Goal: Task Accomplishment & Management: Use online tool/utility

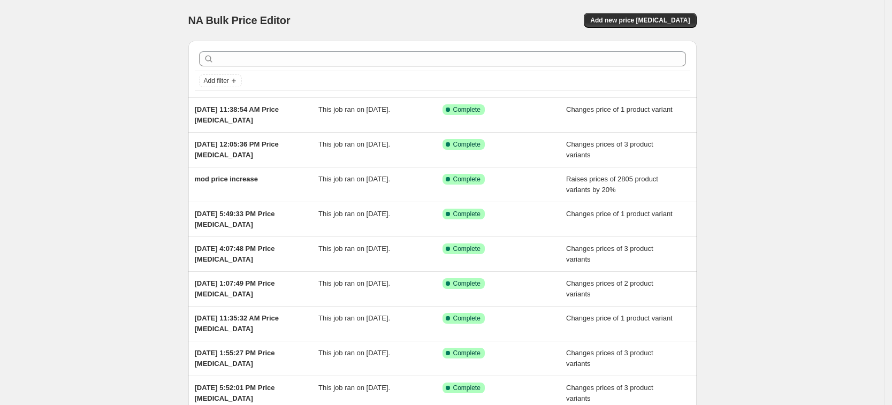
click at [638, 11] on div "NA Bulk Price Editor. This page is ready NA Bulk Price Editor Add new price cha…" at bounding box center [442, 20] width 509 height 41
click at [635, 20] on span "Add new price change job" at bounding box center [640, 20] width 100 height 9
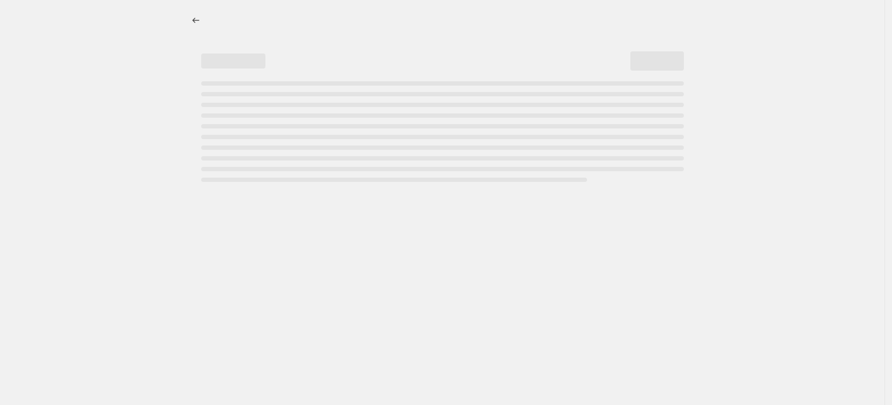
select select "percentage"
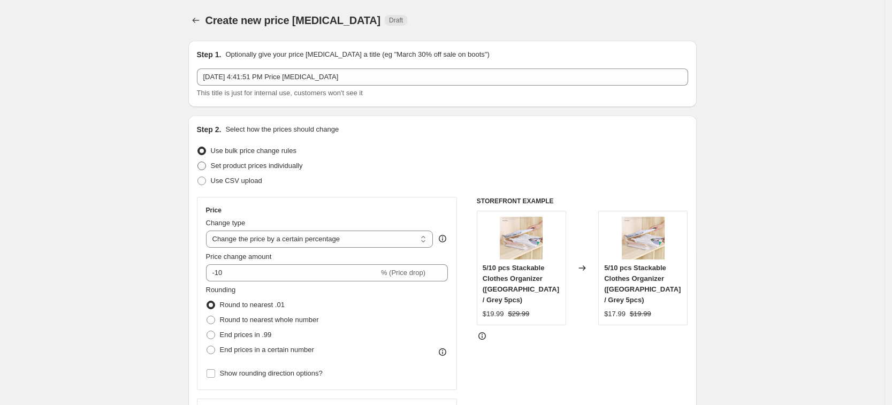
click at [283, 166] on span "Set product prices individually" at bounding box center [257, 166] width 92 height 8
click at [198, 162] on input "Set product prices individually" at bounding box center [198, 162] width 1 height 1
radio input "true"
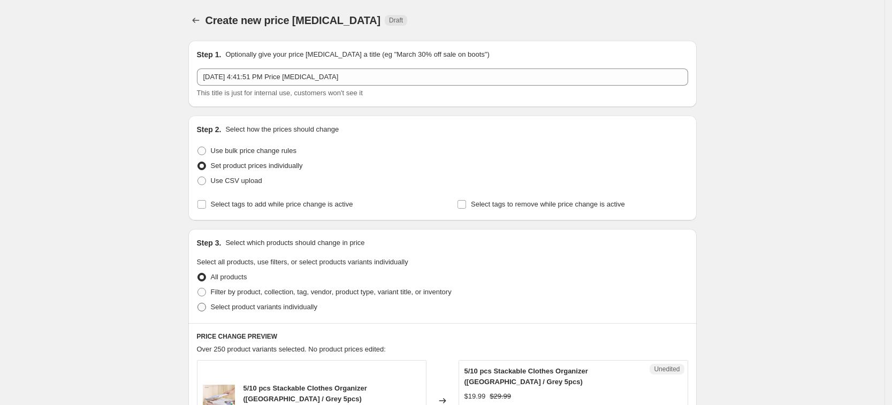
click at [294, 312] on span "Select product variants individually" at bounding box center [264, 307] width 107 height 11
click at [198, 303] on input "Select product variants individually" at bounding box center [198, 303] width 1 height 1
radio input "true"
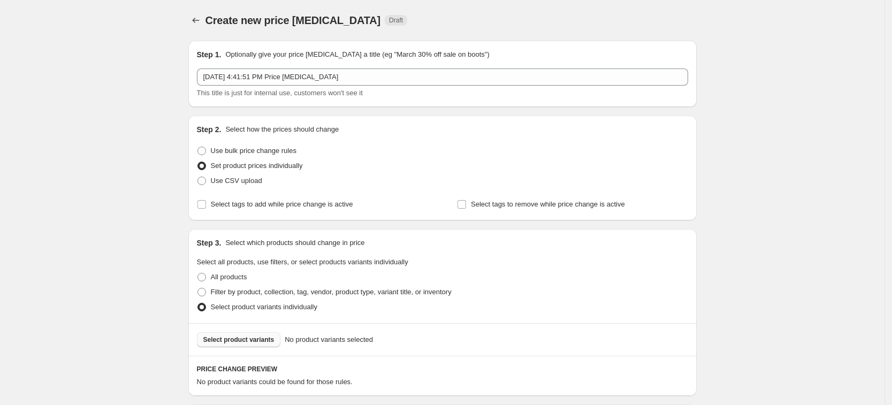
click at [272, 340] on span "Select product variants" at bounding box center [238, 340] width 71 height 9
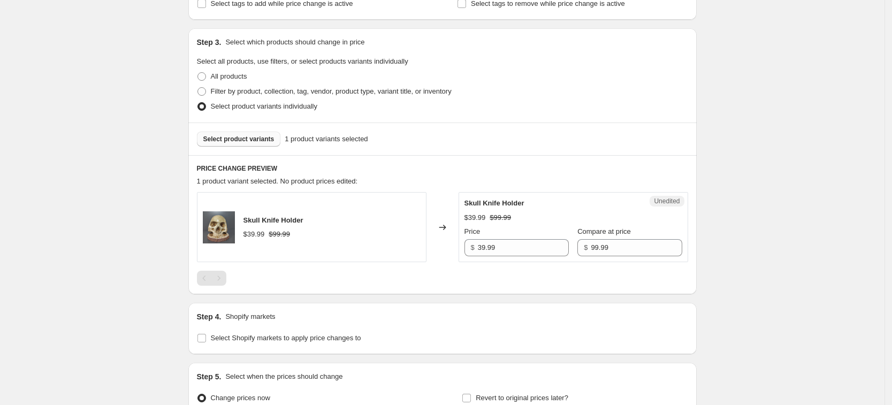
scroll to position [316, 0]
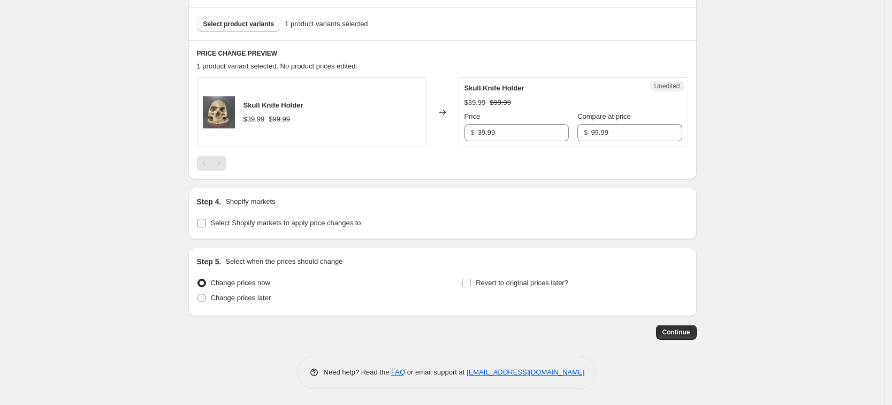
click at [290, 230] on label "Select Shopify markets to apply price changes to" at bounding box center [279, 223] width 164 height 15
click at [206, 227] on input "Select Shopify markets to apply price changes to" at bounding box center [202, 223] width 9 height 9
checkbox input "true"
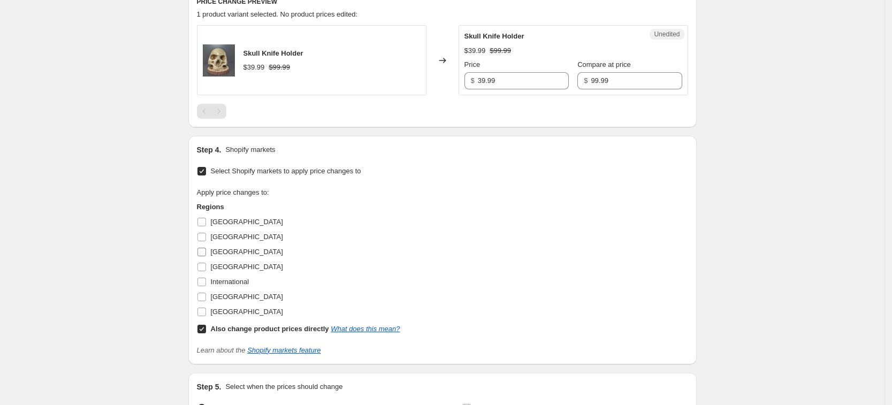
scroll to position [383, 0]
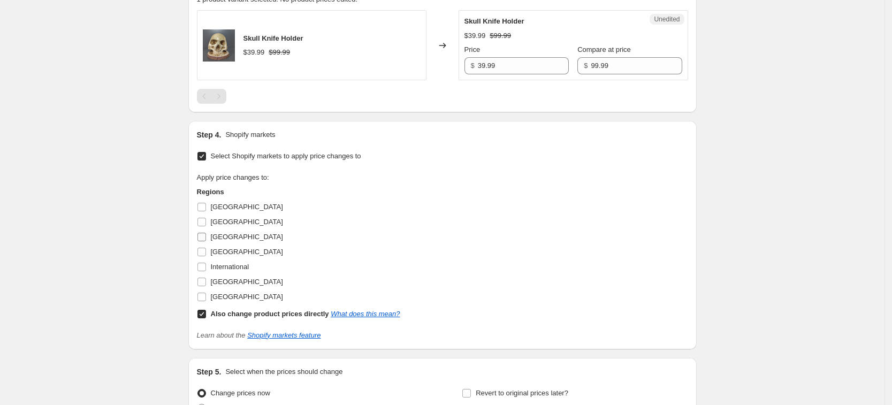
click at [219, 240] on span "France" at bounding box center [247, 237] width 72 height 8
click at [206, 240] on input "France" at bounding box center [202, 237] width 9 height 9
checkbox input "true"
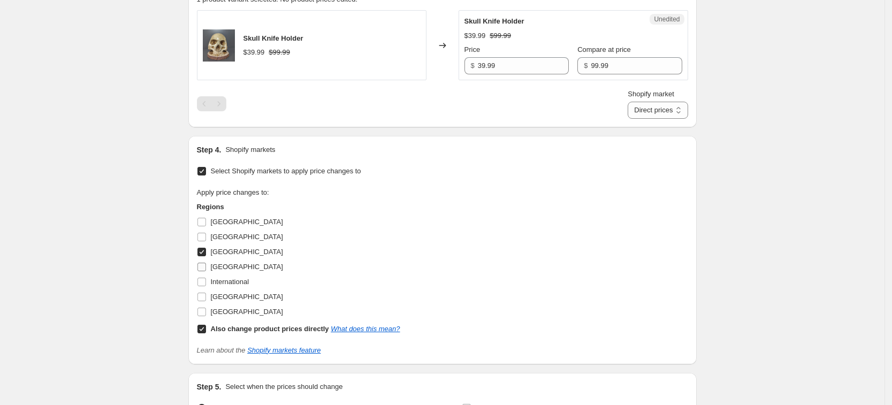
click at [240, 269] on span "Germany" at bounding box center [247, 267] width 72 height 8
click at [206, 269] on input "Germany" at bounding box center [202, 267] width 9 height 9
checkbox input "true"
click at [249, 298] on span "United Kingdom" at bounding box center [247, 297] width 72 height 8
click at [206, 298] on input "United Kingdom" at bounding box center [202, 297] width 9 height 9
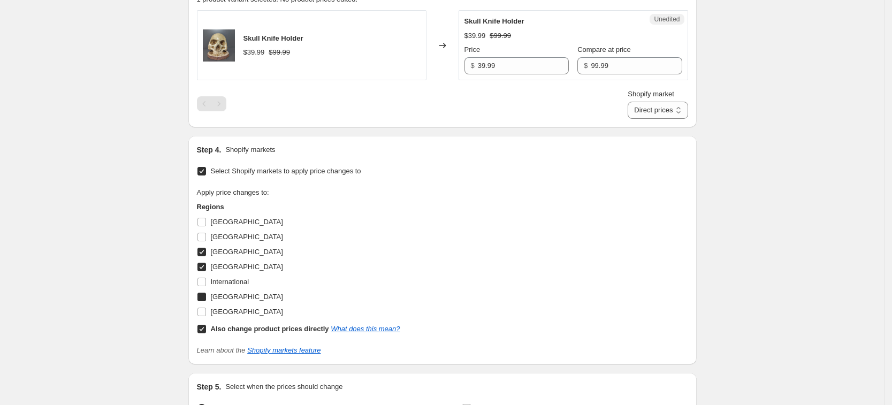
checkbox input "true"
click at [252, 311] on span "United States" at bounding box center [247, 312] width 72 height 8
click at [206, 311] on input "United States" at bounding box center [202, 312] width 9 height 9
checkbox input "true"
click at [256, 325] on b "Also change product prices directly" at bounding box center [270, 329] width 118 height 8
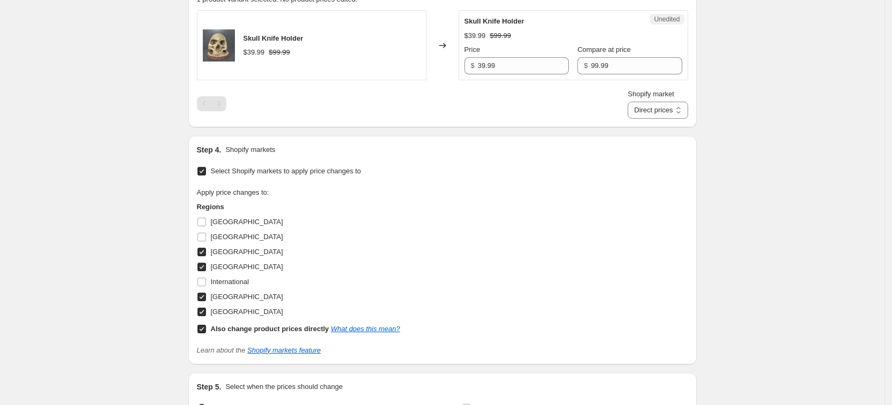
click at [206, 325] on input "Also change product prices directly What does this mean?" at bounding box center [202, 329] width 9 height 9
checkbox input "false"
select select "13152354545"
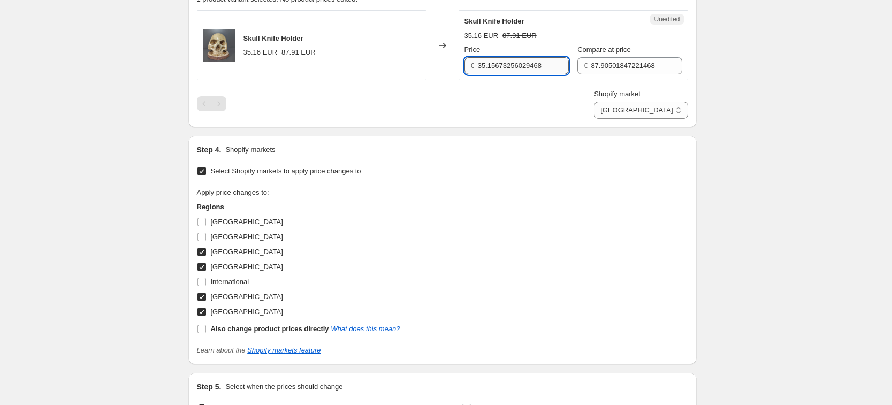
click at [495, 60] on input "35.15673256029468" at bounding box center [523, 65] width 91 height 17
type input "39.99"
click at [648, 68] on input "87.90501847221468" at bounding box center [636, 65] width 91 height 17
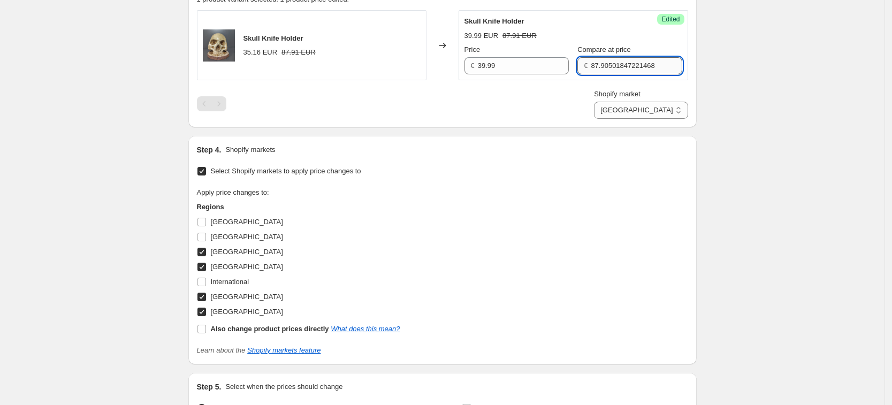
click at [647, 68] on input "87.90501847221468" at bounding box center [636, 65] width 91 height 17
click at [579, 65] on div "Price € 39.99 Compare at price € 9.99" at bounding box center [574, 59] width 218 height 30
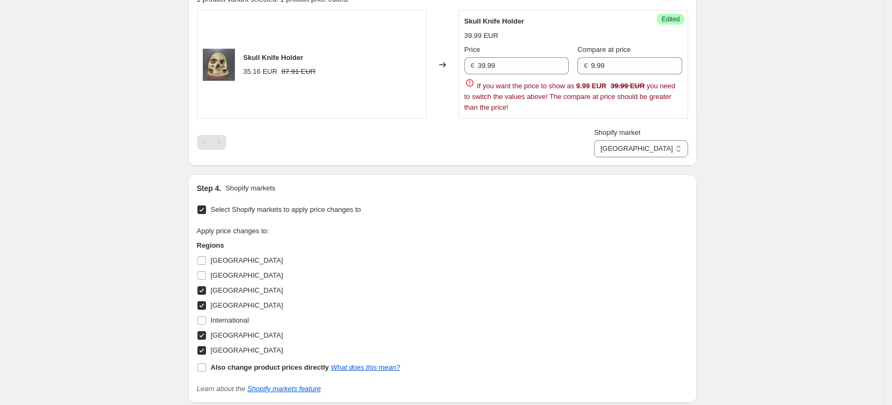
click at [588, 62] on span "€" at bounding box center [586, 66] width 4 height 8
click at [596, 65] on div "€ 9.99" at bounding box center [630, 65] width 104 height 17
click at [597, 62] on input "9.99" at bounding box center [636, 65] width 91 height 17
type input "99.99"
click at [624, 146] on div "Step 1. Optionally give your price change job a title (eg "March 30% off sale o…" at bounding box center [438, 76] width 517 height 854
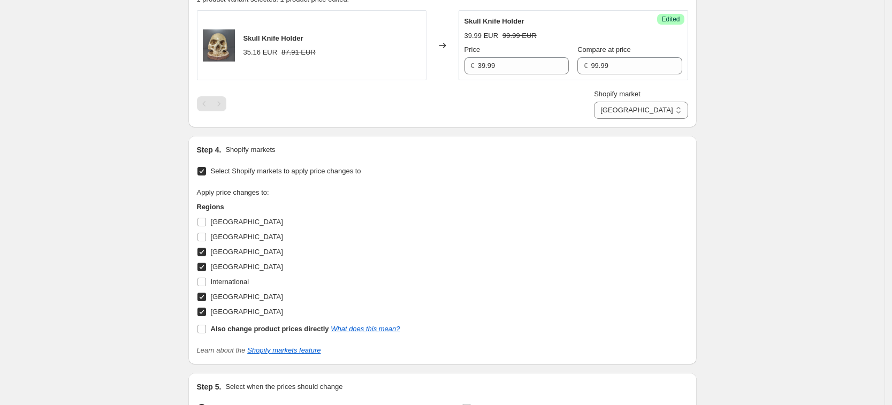
click at [641, 99] on label "Shopify market" at bounding box center [617, 94] width 47 height 11
click at [654, 102] on select "France Germany United Kingdom United States" at bounding box center [641, 110] width 94 height 17
click at [658, 113] on select "France Germany United Kingdom United States" at bounding box center [641, 110] width 94 height 17
select select "13152321777"
click at [642, 119] on select "France Germany United Kingdom United States" at bounding box center [641, 110] width 94 height 17
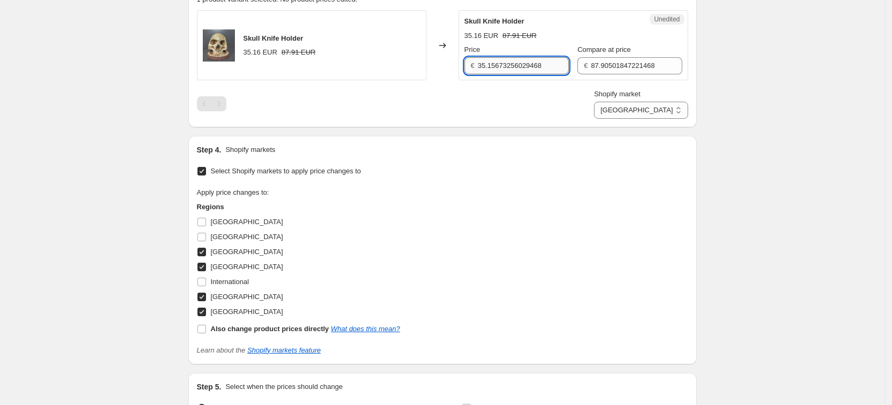
click at [512, 58] on input "35.15673256029468" at bounding box center [523, 65] width 91 height 17
type input "39.99"
click at [609, 60] on input "87.90501847221468" at bounding box center [636, 65] width 91 height 17
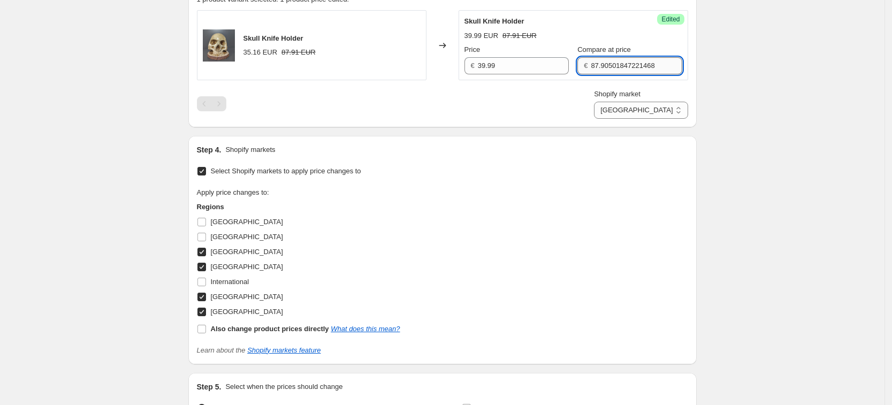
click at [609, 60] on input "87.90501847221468" at bounding box center [636, 65] width 91 height 17
type input "99.99"
click at [608, 95] on div "Shopify market France Germany United Kingdom United States Germany" at bounding box center [442, 104] width 491 height 30
click at [661, 115] on select "France Germany United Kingdom United States" at bounding box center [641, 110] width 94 height 17
select select "7501644017"
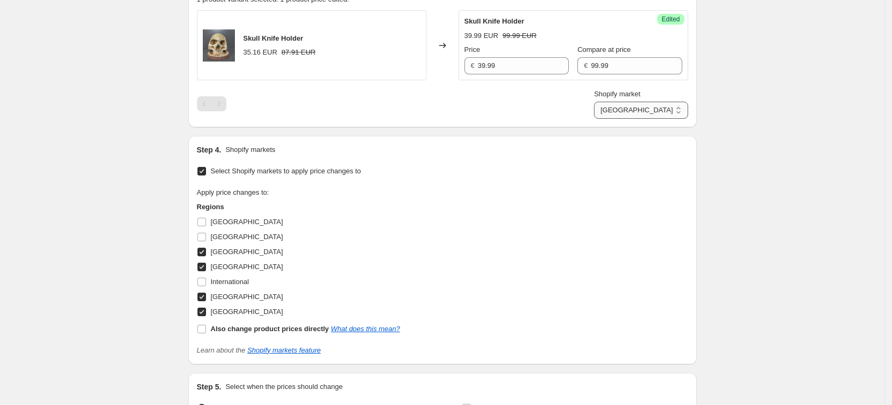
click at [619, 119] on select "France Germany United Kingdom United States" at bounding box center [641, 110] width 94 height 17
click at [500, 68] on input "30.621722694190204" at bounding box center [523, 65] width 91 height 17
type input "39.99"
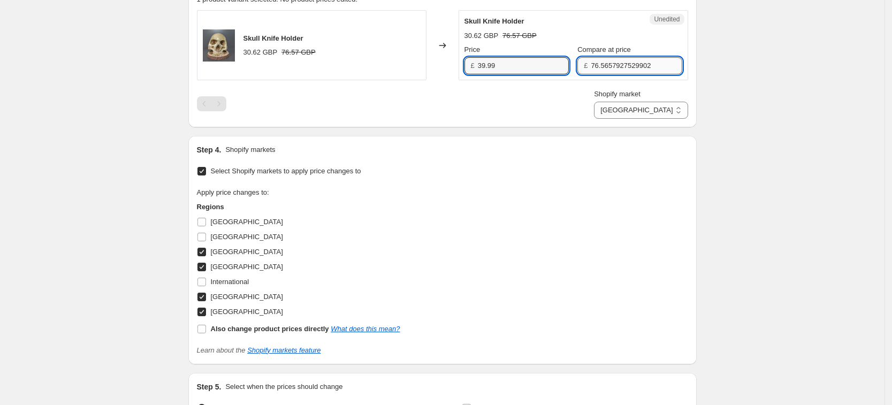
click at [607, 64] on input "76.5657927529902" at bounding box center [636, 65] width 91 height 17
type input "99.99"
click at [585, 83] on div "Skull Knife Holder 30.62 GBP 76.57 GBP Changed to Success Edited Skull Knife Ho…" at bounding box center [442, 64] width 491 height 109
click at [493, 66] on input "39.99" at bounding box center [523, 65] width 91 height 17
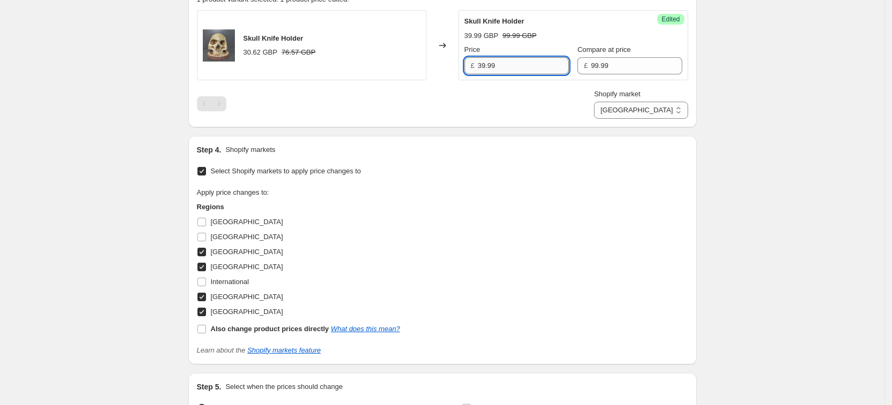
click at [493, 66] on input "39.99" at bounding box center [523, 65] width 91 height 17
type input "33.99"
click at [488, 100] on div "Shopify market France Germany United Kingdom United States United Kingdom" at bounding box center [442, 104] width 491 height 30
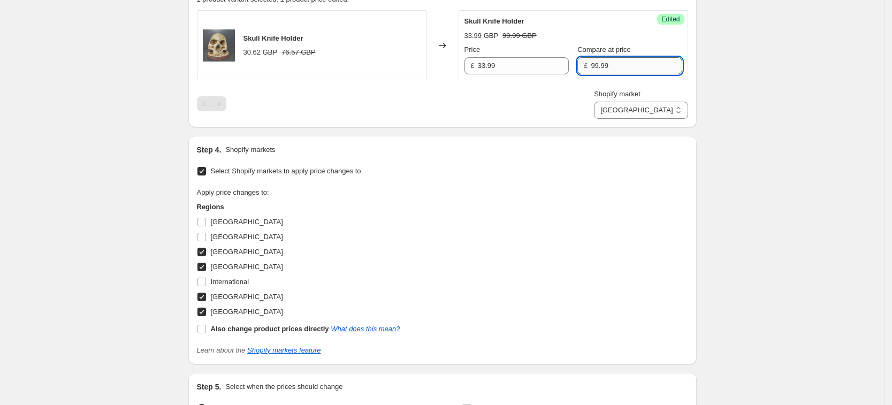
click at [592, 62] on input "99.99" at bounding box center [636, 65] width 91 height 17
type input "84.99"
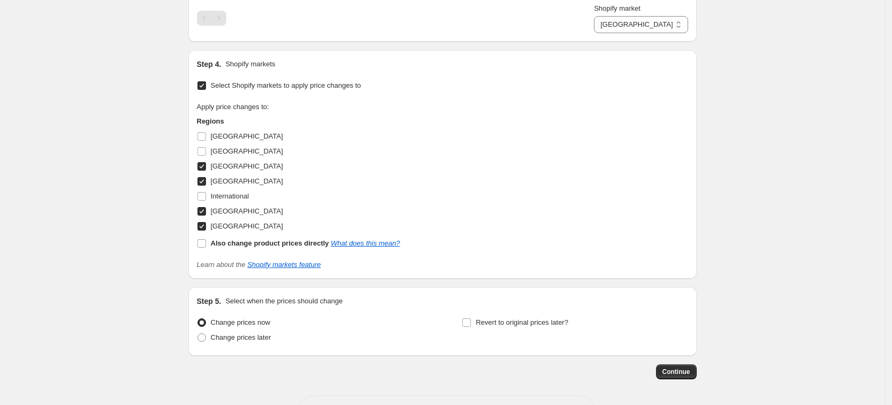
scroll to position [508, 0]
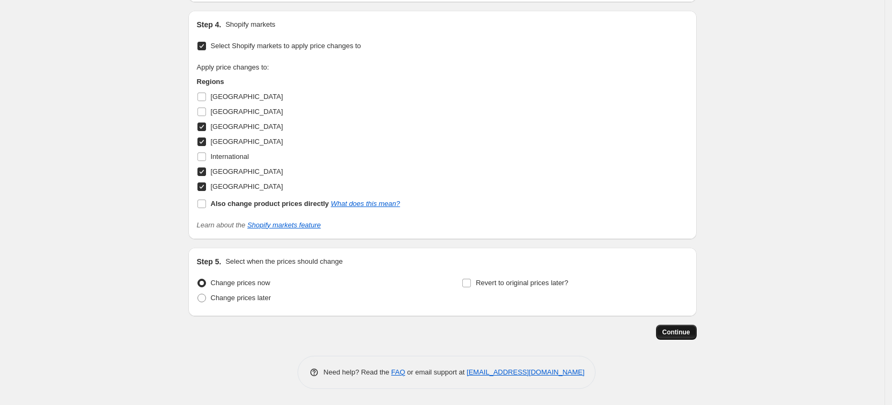
click at [678, 330] on span "Continue" at bounding box center [677, 332] width 28 height 9
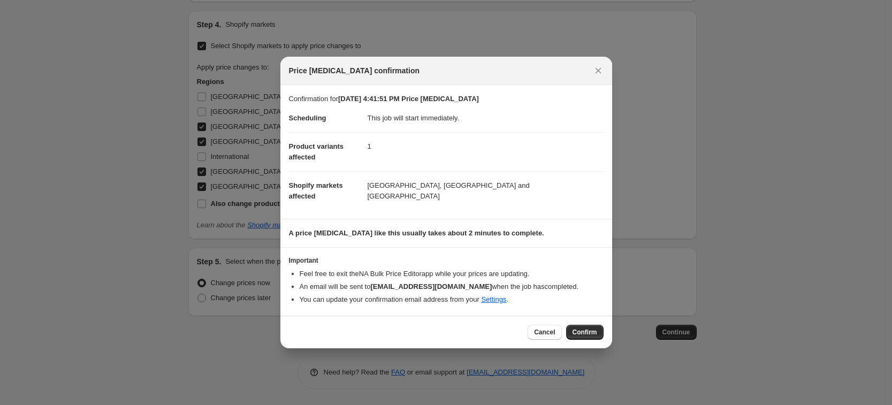
click at [597, 342] on div "Cancel Confirm" at bounding box center [446, 332] width 332 height 33
click at [597, 335] on span "Confirm" at bounding box center [585, 332] width 25 height 9
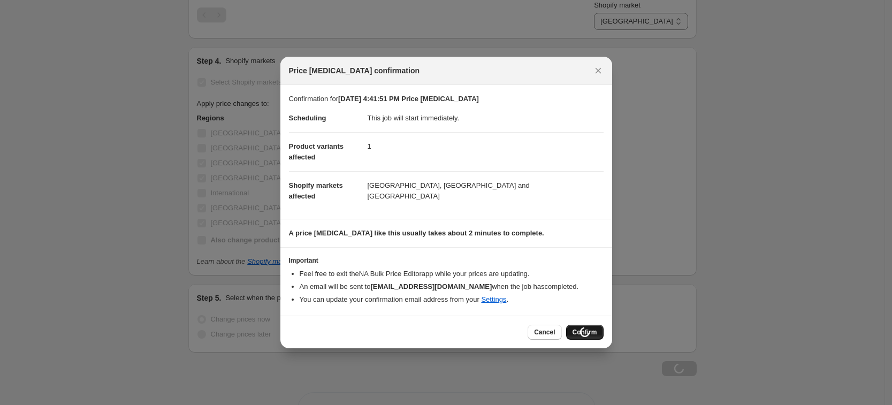
scroll to position [544, 0]
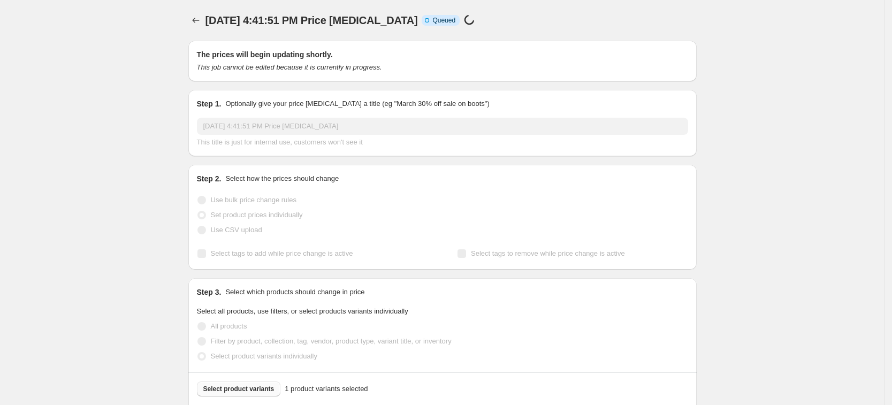
select select "7501644017"
